Goal: Find specific page/section: Find specific page/section

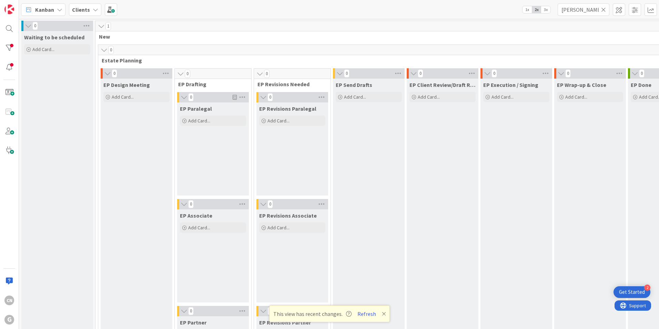
scroll to position [918, 0]
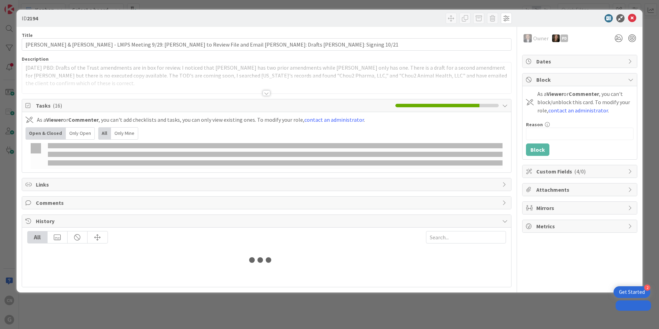
type input "[PERSON_NAME]"
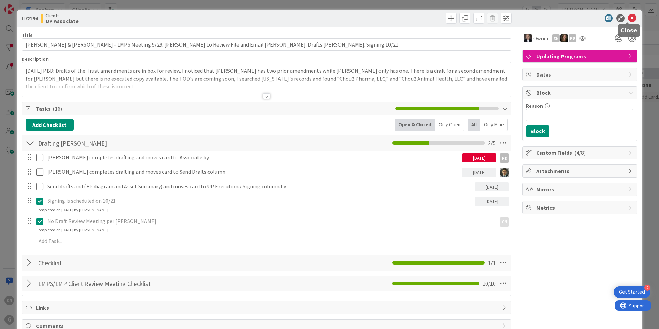
drag, startPoint x: 628, startPoint y: 18, endPoint x: 607, endPoint y: 18, distance: 20.7
click at [628, 18] on icon at bounding box center [632, 18] width 8 height 8
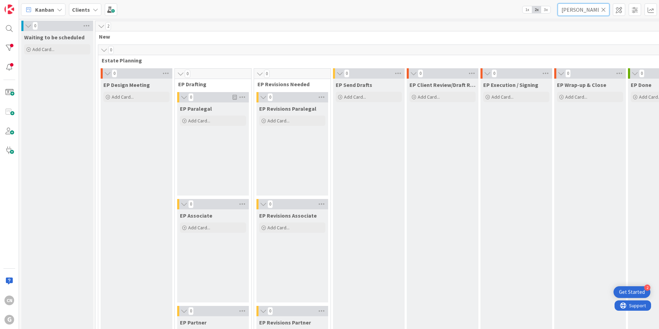
drag, startPoint x: 581, startPoint y: 8, endPoint x: 552, endPoint y: 11, distance: 29.8
click at [552, 11] on div "Kanban Clients 1x 2x 3x linville" at bounding box center [339, 9] width 640 height 19
type input "duerig"
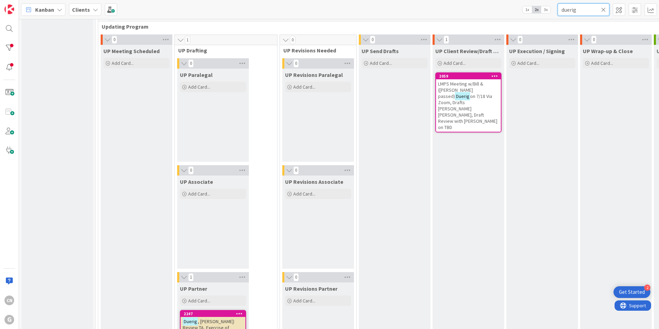
scroll to position [1000, 0]
click at [449, 101] on span "on 7/18 Via Zoom, Drafts Chris Bobby, Draft Review with Chris on TBD" at bounding box center [467, 111] width 59 height 37
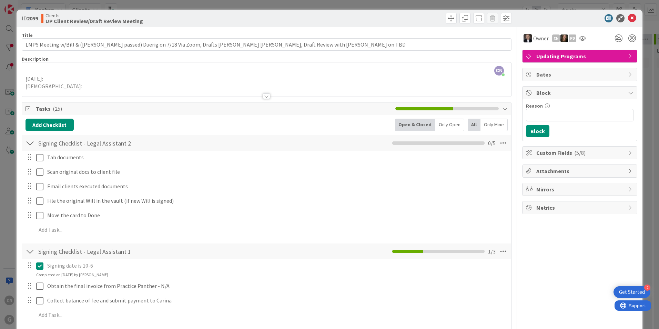
click at [156, 83] on div at bounding box center [266, 88] width 489 height 18
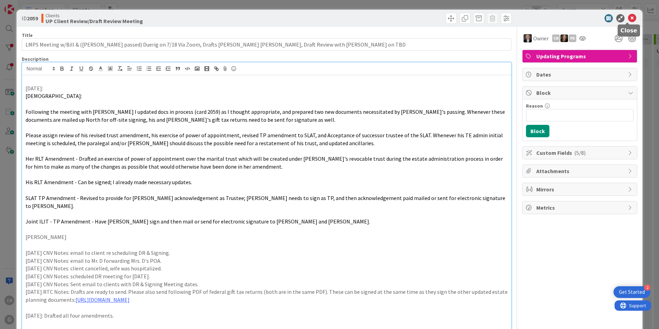
click at [630, 19] on icon at bounding box center [632, 18] width 8 height 8
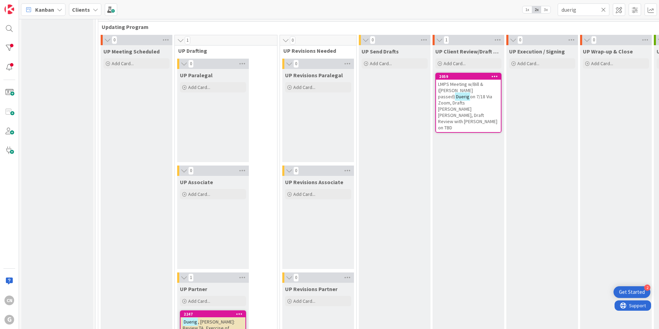
scroll to position [999, 0]
click at [441, 99] on span "on 7/18 Via Zoom, Drafts Chris Bobby, Draft Review with Chris on TBD" at bounding box center [467, 111] width 59 height 37
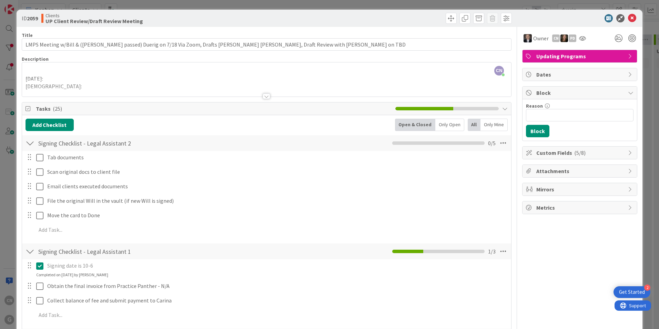
click at [124, 86] on div at bounding box center [266, 88] width 489 height 18
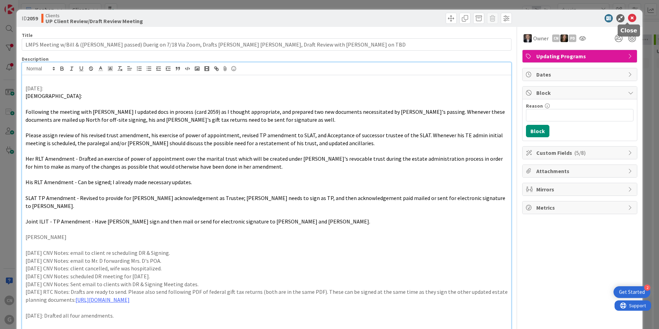
click at [629, 18] on icon at bounding box center [632, 18] width 8 height 8
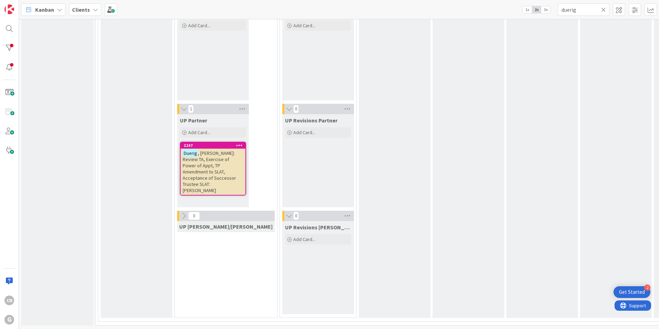
scroll to position [1171, 0]
click at [207, 169] on span ", William: Review TA, Exercise of Power of Appt, TP Amendment to SLAT, Acceptan…" at bounding box center [209, 171] width 53 height 43
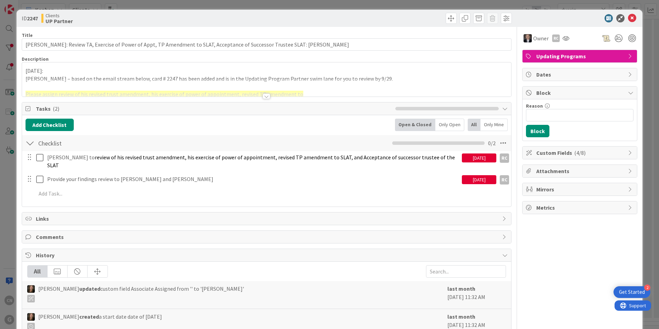
click at [264, 98] on div at bounding box center [267, 96] width 8 height 6
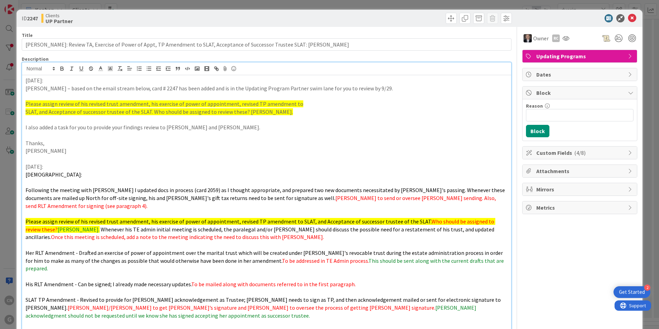
click at [26, 80] on p "9/22/25:" at bounding box center [267, 81] width 482 height 8
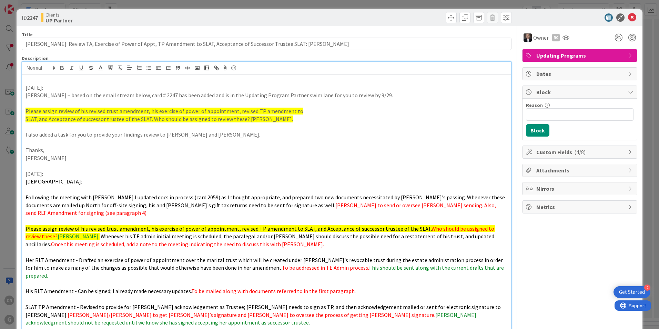
scroll to position [0, 0]
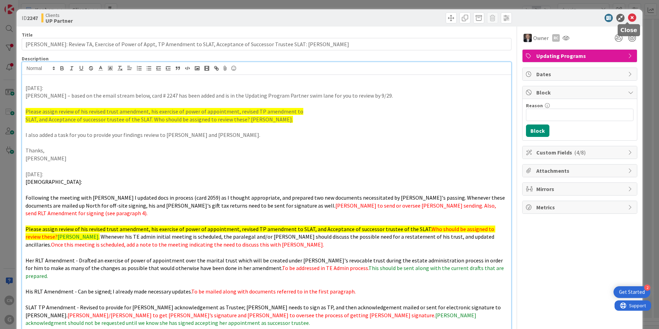
click at [629, 18] on icon at bounding box center [632, 18] width 8 height 8
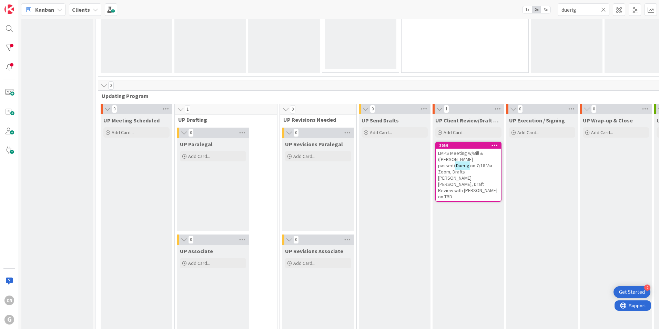
click at [438, 162] on span "LMPS Meeting w/Bill & (Cathleen passed)" at bounding box center [460, 159] width 45 height 19
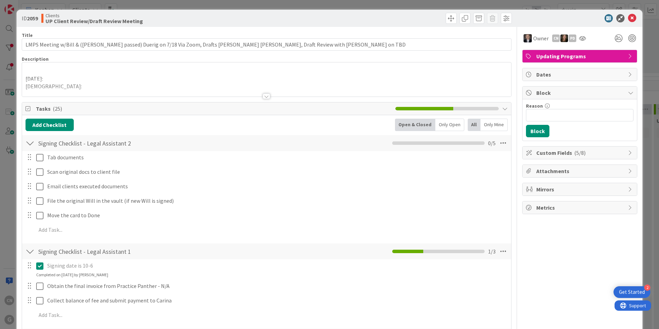
click at [263, 97] on div at bounding box center [267, 96] width 8 height 6
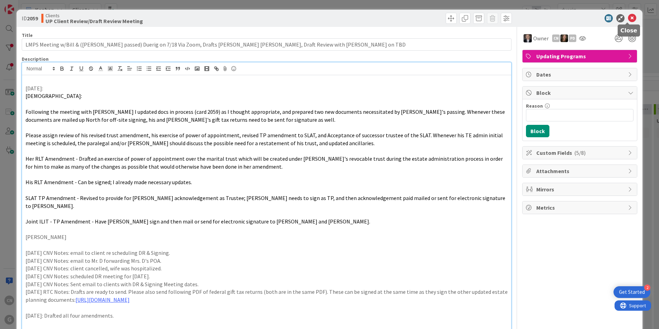
click at [628, 17] on icon at bounding box center [632, 18] width 8 height 8
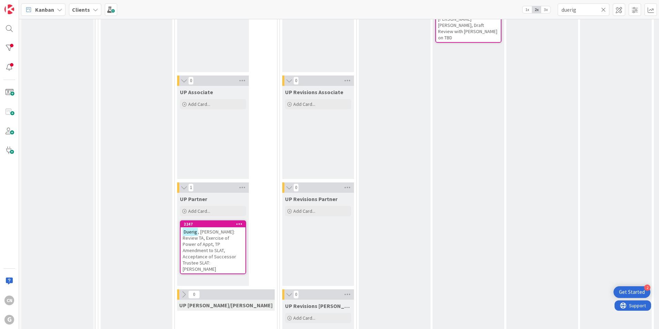
scroll to position [1173, 0]
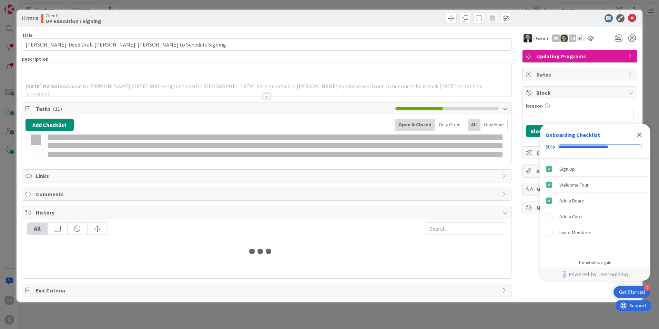
type input "duerig"
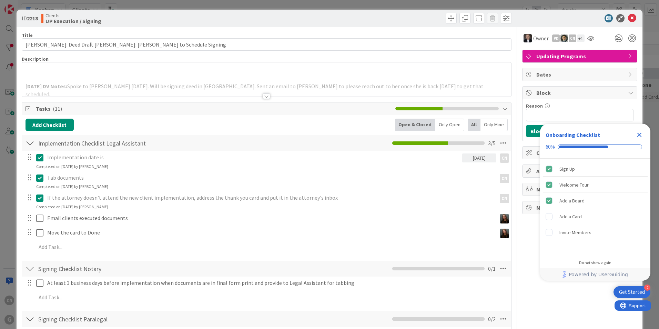
click at [263, 97] on div at bounding box center [267, 96] width 8 height 6
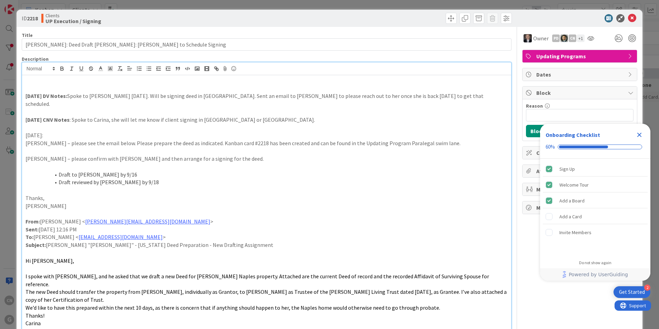
click at [641, 134] on icon "Close Checklist" at bounding box center [640, 135] width 8 height 8
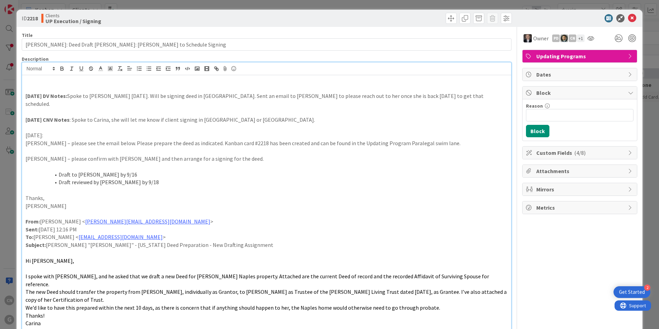
click at [49, 90] on p at bounding box center [267, 88] width 482 height 8
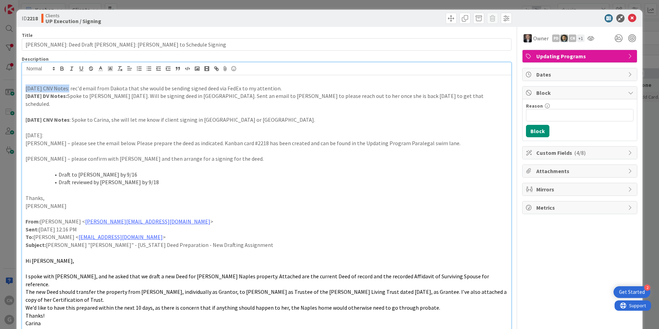
drag, startPoint x: 66, startPoint y: 89, endPoint x: 18, endPoint y: 89, distance: 47.6
click at [58, 68] on button "button" at bounding box center [62, 68] width 10 height 8
click at [237, 210] on p at bounding box center [267, 214] width 482 height 8
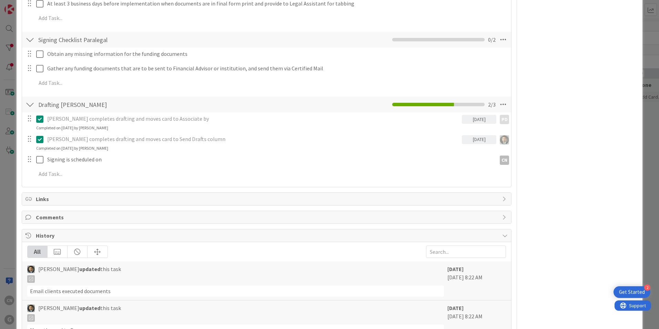
scroll to position [517, 0]
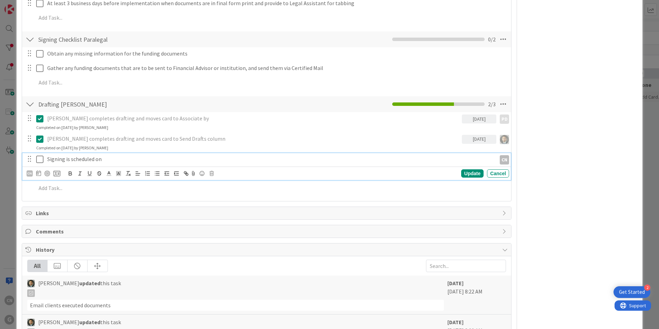
click at [115, 155] on p "Signing is scheduled on" at bounding box center [270, 159] width 447 height 8
click at [214, 169] on div "CN Update Cancel" at bounding box center [268, 174] width 483 height 10
click at [211, 171] on icon at bounding box center [212, 173] width 4 height 5
click at [230, 197] on div "Delete" at bounding box center [230, 203] width 26 height 12
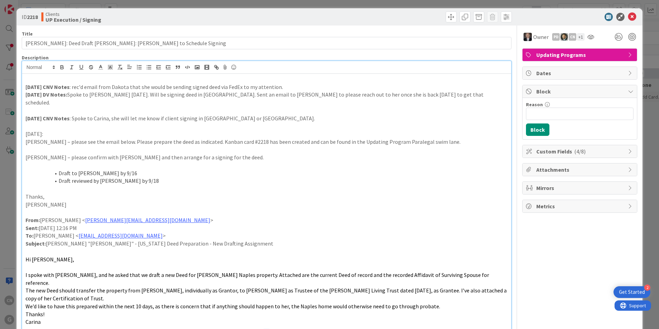
scroll to position [0, 0]
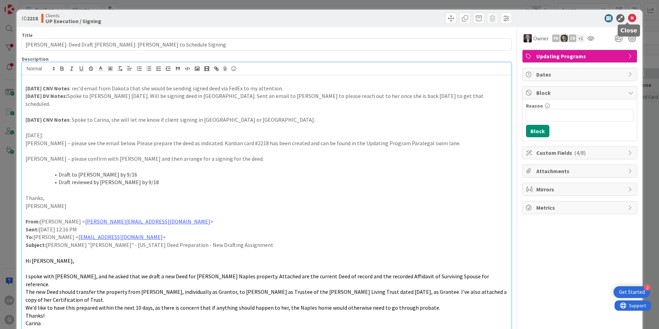
click at [628, 16] on icon at bounding box center [632, 18] width 8 height 8
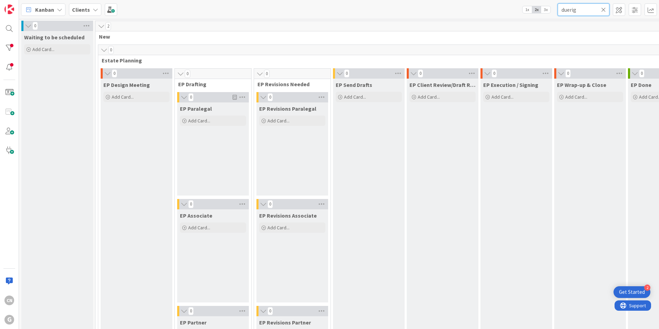
drag, startPoint x: 584, startPoint y: 11, endPoint x: 492, endPoint y: 11, distance: 91.4
click at [493, 11] on div "Kanban Clients 1x 2x 3x duerig" at bounding box center [339, 9] width 640 height 19
type input "[PERSON_NAME]"
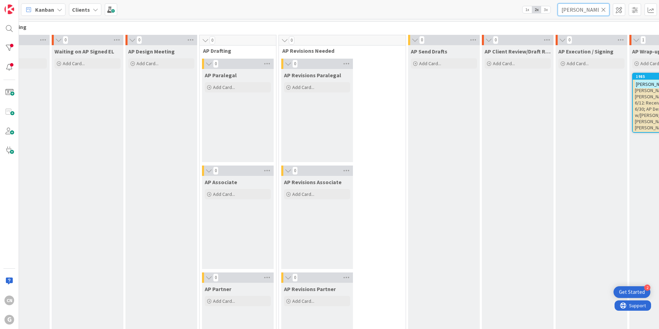
scroll to position [517, 123]
click at [635, 102] on span ", [PERSON_NAME] and [PERSON_NAME]: AP Meeting 6/12: Received Signed EL 6/30; AP…" at bounding box center [664, 106] width 59 height 50
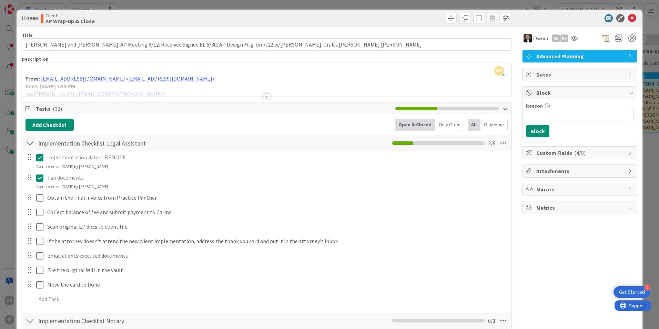
click at [263, 96] on div at bounding box center [267, 96] width 8 height 6
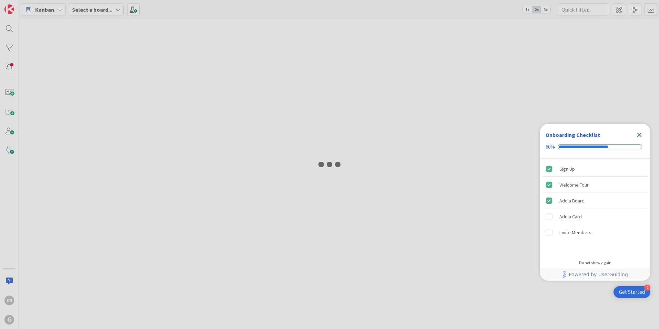
type input "[PERSON_NAME]"
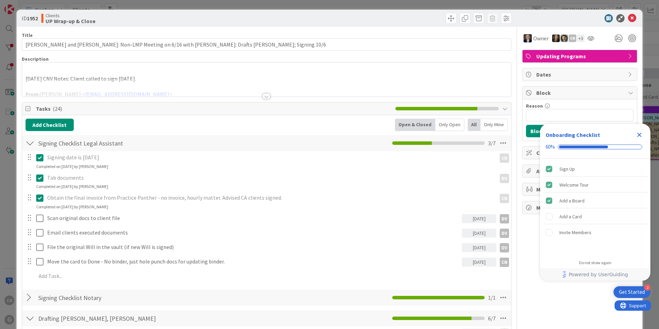
click at [639, 134] on icon "Close Checklist" at bounding box center [640, 135] width 4 height 4
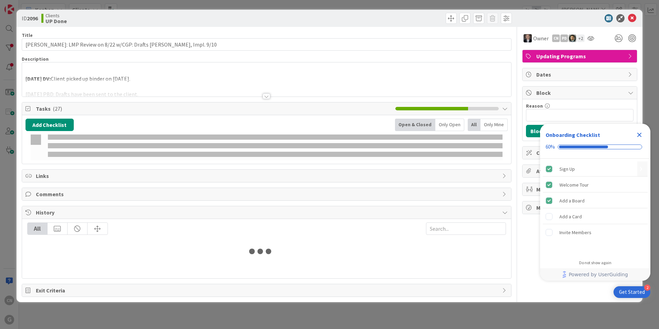
type input "[PERSON_NAME]"
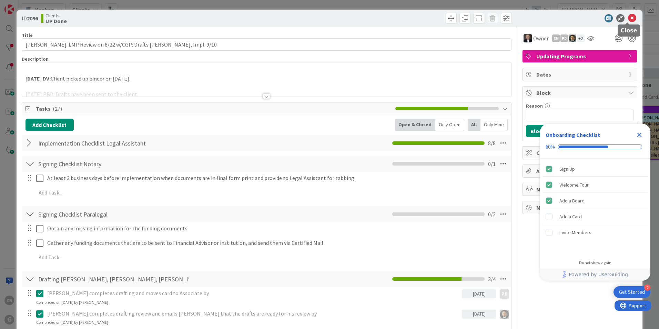
click at [629, 17] on icon at bounding box center [632, 18] width 8 height 8
